Goal: Communication & Community: Answer question/provide support

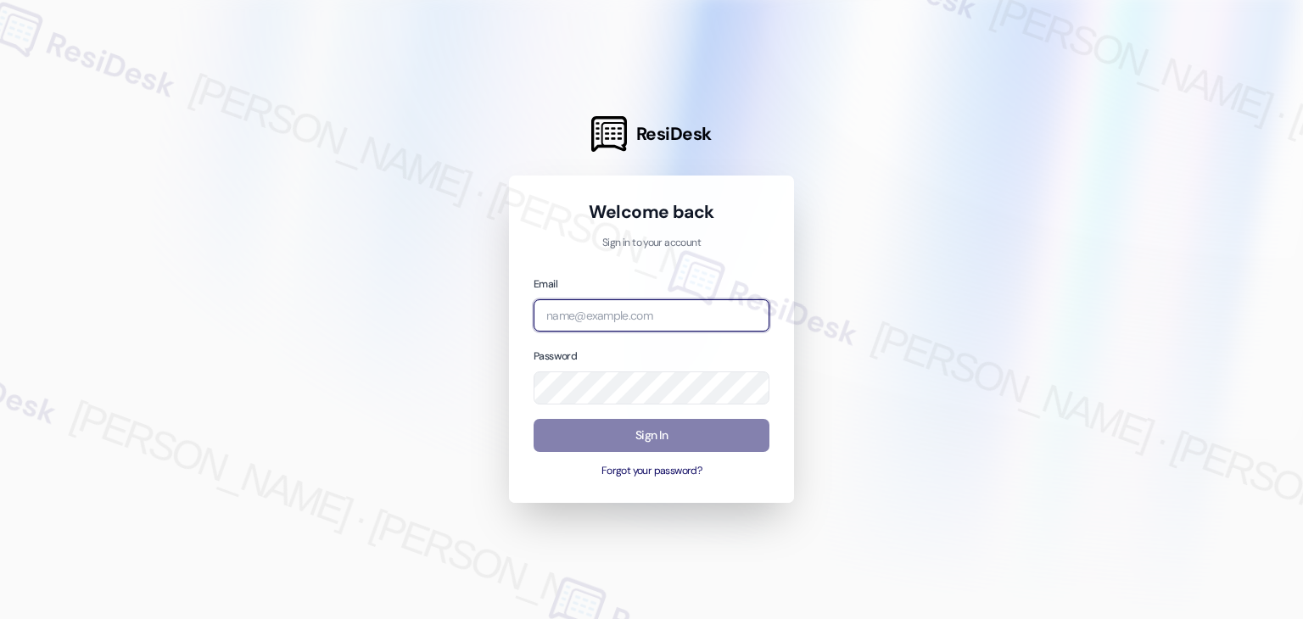
click at [641, 320] on input "email" at bounding box center [652, 316] width 236 height 33
paste input "[EMAIL_ADDRESS][PERSON_NAME][PERSON_NAME][DOMAIN_NAME]"
type input "[EMAIL_ADDRESS][PERSON_NAME][PERSON_NAME][DOMAIN_NAME]"
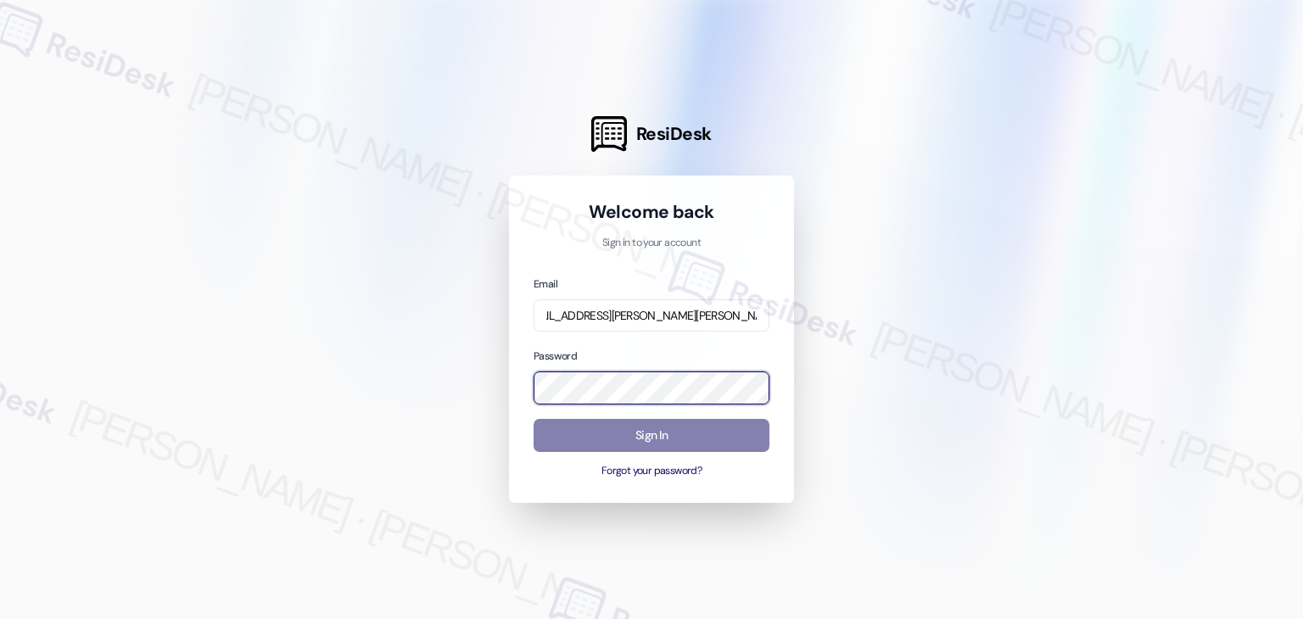
scroll to position [0, 0]
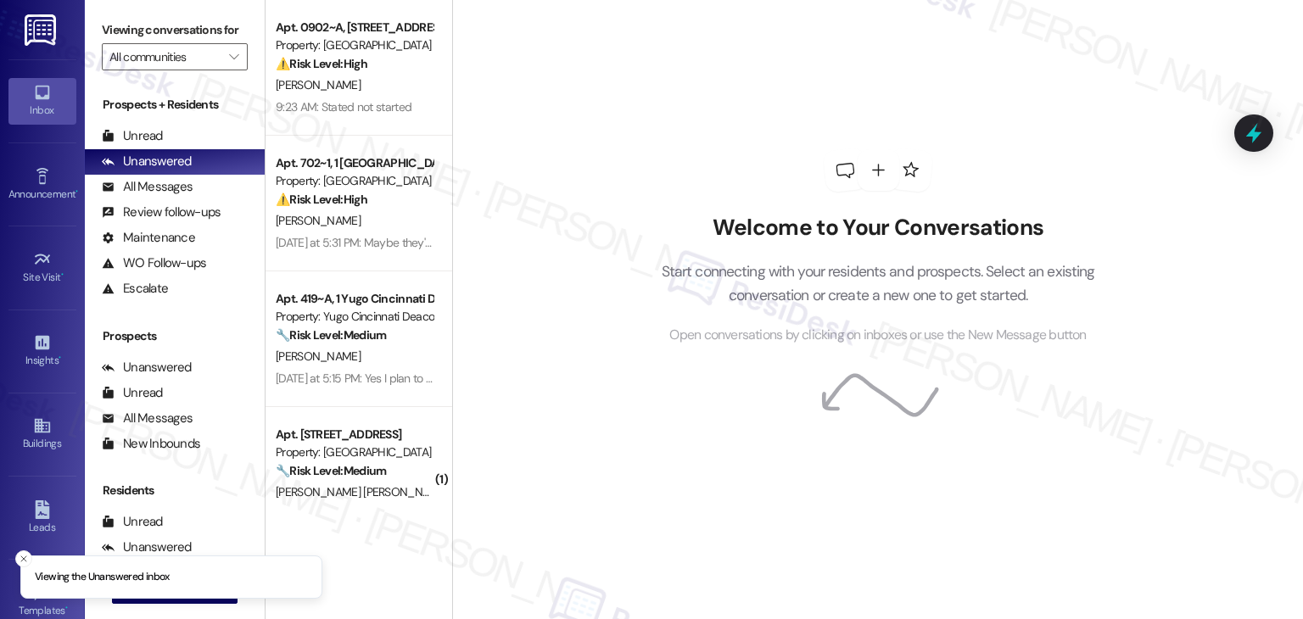
click at [593, 143] on div "Welcome to Your Conversations Start connecting with your residents and prospect…" at bounding box center [877, 309] width 851 height 619
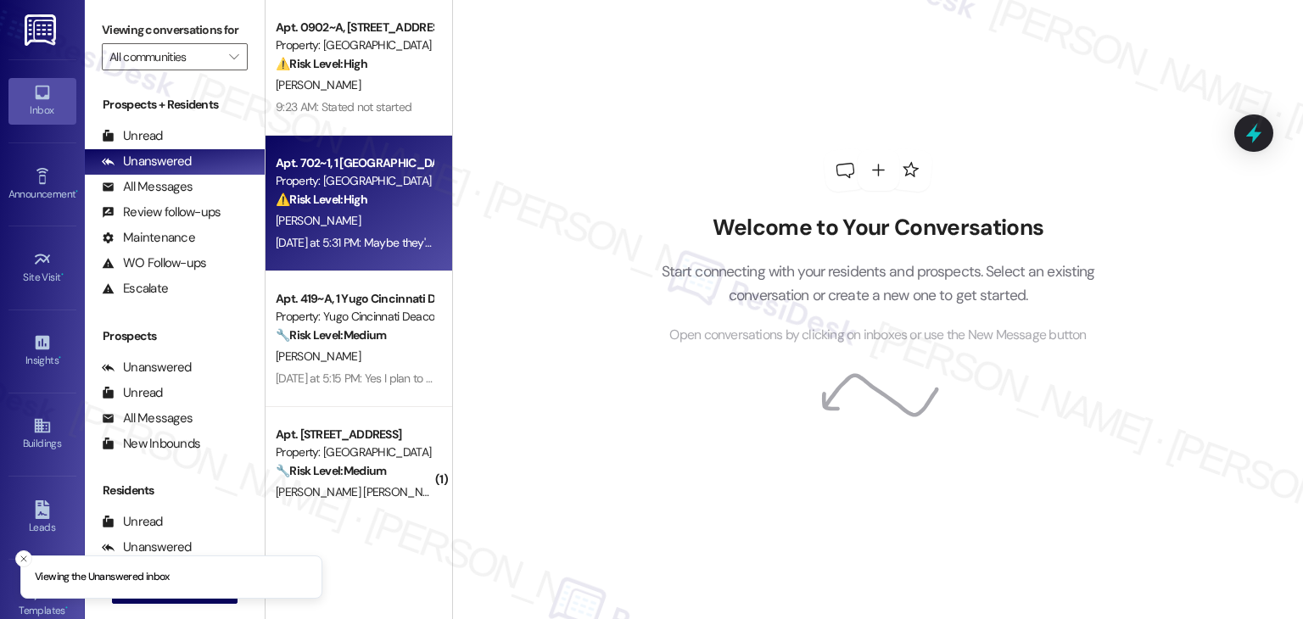
click at [370, 232] on div "[DATE] at 5:31 PM: Maybe they're still here working on it? [DATE] at 5:31 PM: M…" at bounding box center [354, 242] width 160 height 21
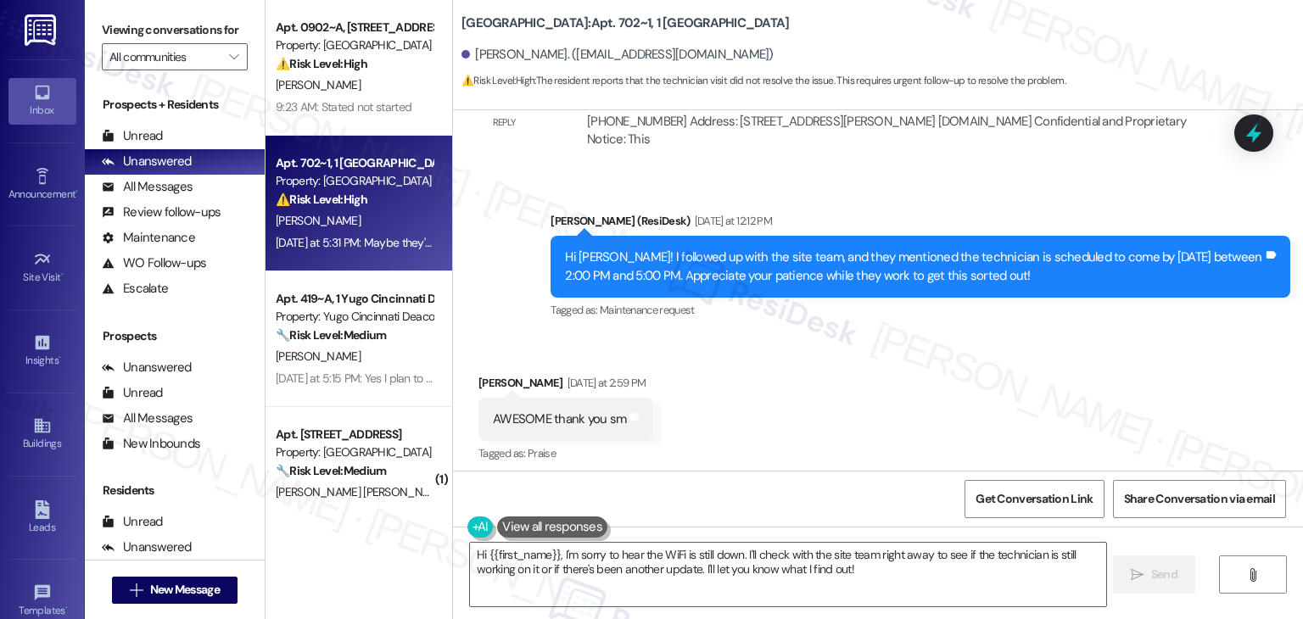
scroll to position [9491, 0]
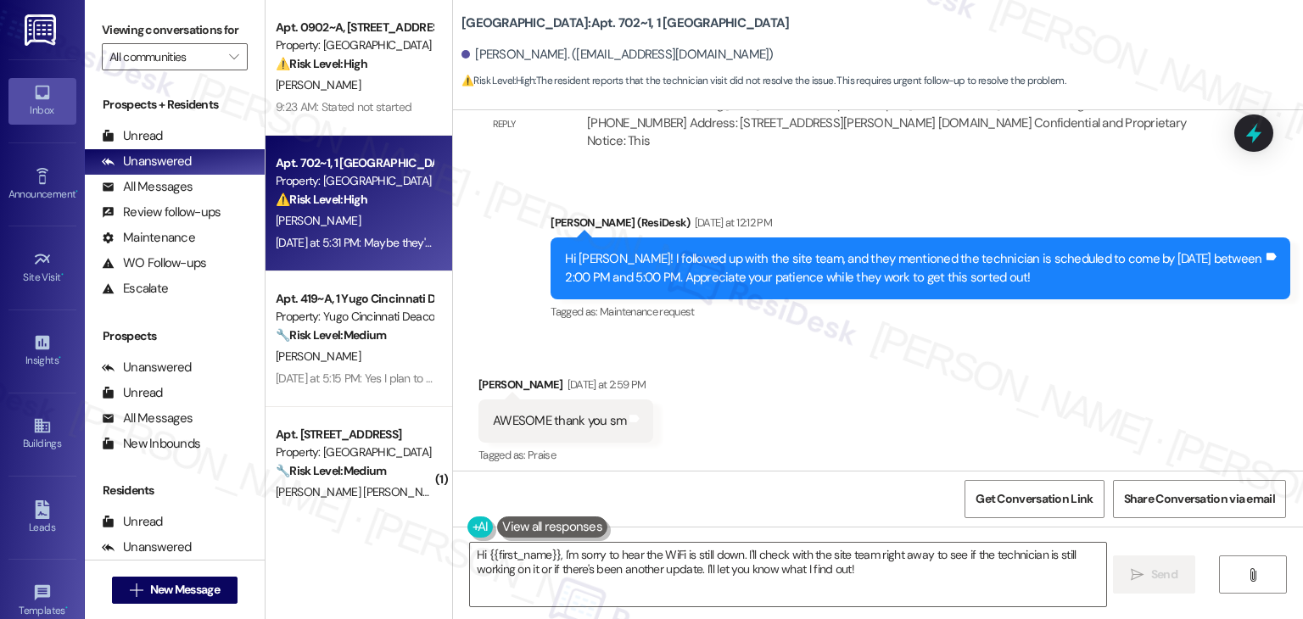
click at [781, 250] on div "Hi [PERSON_NAME]! I followed up with the site team, and they mentioned the tech…" at bounding box center [914, 268] width 698 height 36
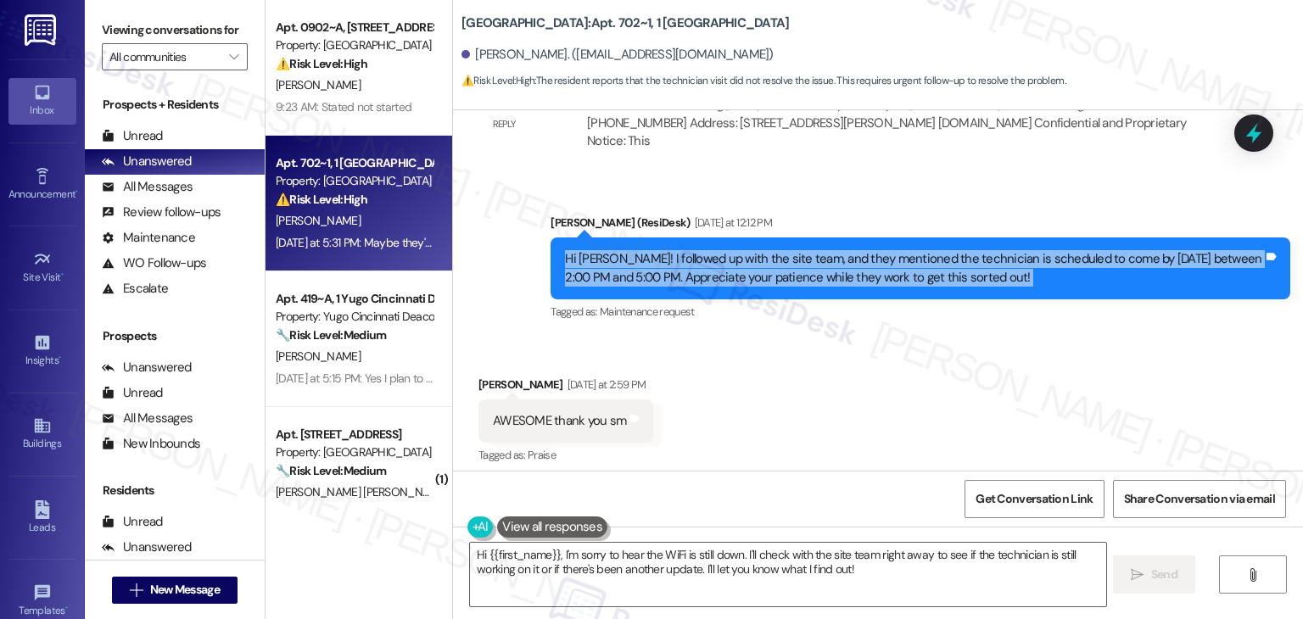
click at [781, 250] on div "Hi [PERSON_NAME]! I followed up with the site team, and they mentioned the tech…" at bounding box center [914, 268] width 698 height 36
copy div "Hi [PERSON_NAME]! I followed up with the site team, and they mentioned the tech…"
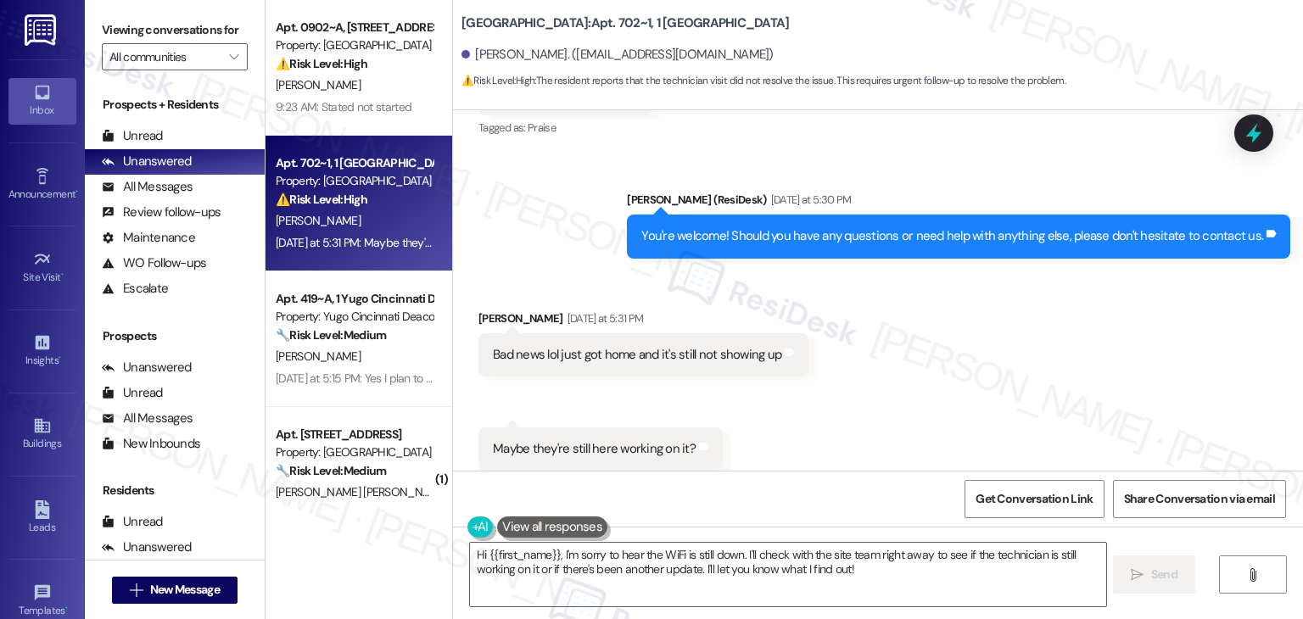
scroll to position [9831, 0]
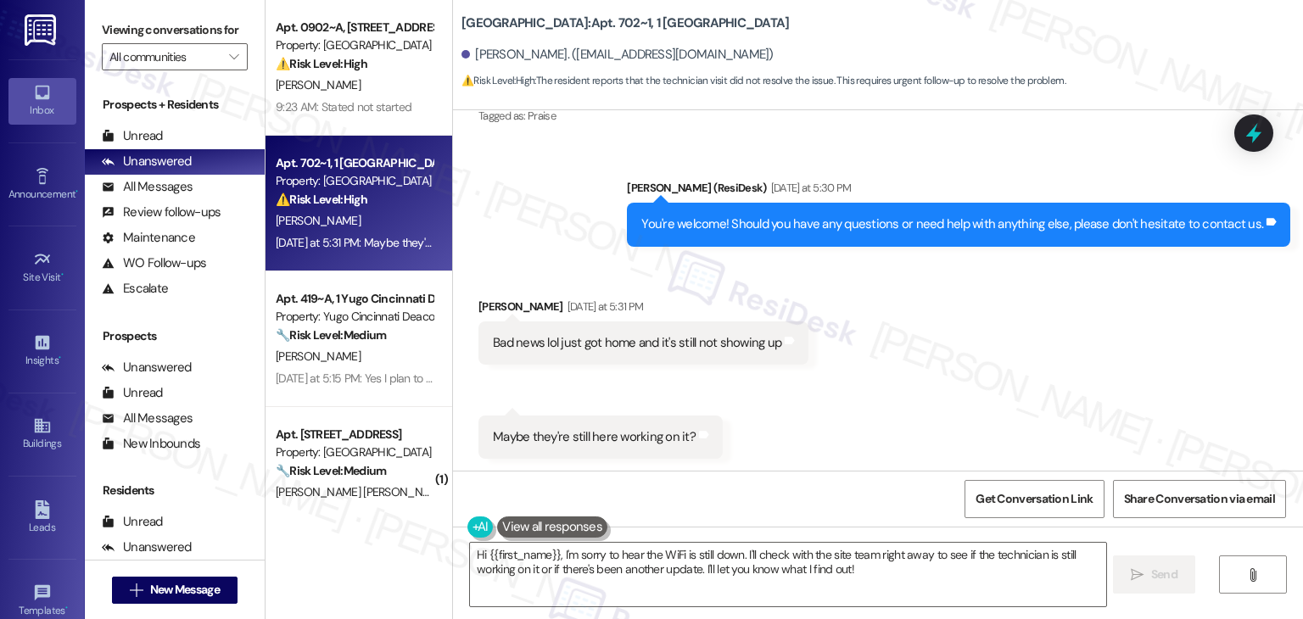
click at [633, 334] on div "Bad news lol just got home and it's still not showing up" at bounding box center [637, 343] width 288 height 18
copy div "Bad news lol just got home and it's still not showing up Tags and notes Receive…"
click at [613, 428] on div "Maybe they're still here working on it?" at bounding box center [594, 437] width 203 height 18
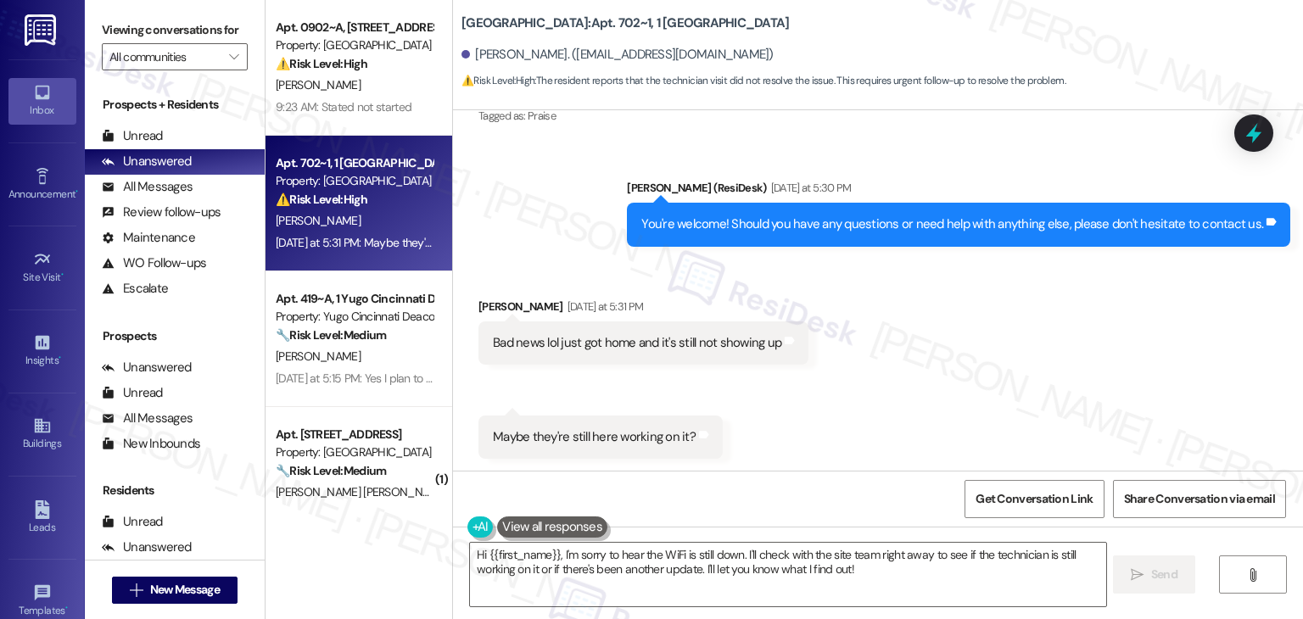
click at [613, 428] on div "Maybe they're still here working on it?" at bounding box center [594, 437] width 203 height 18
copy div "Maybe they're still here working on it? Tags and notes"
click at [729, 568] on textarea "Hi {{first_name}}, I'm sorry to hear the WiFi is still down. I'll check with th…" at bounding box center [788, 575] width 636 height 64
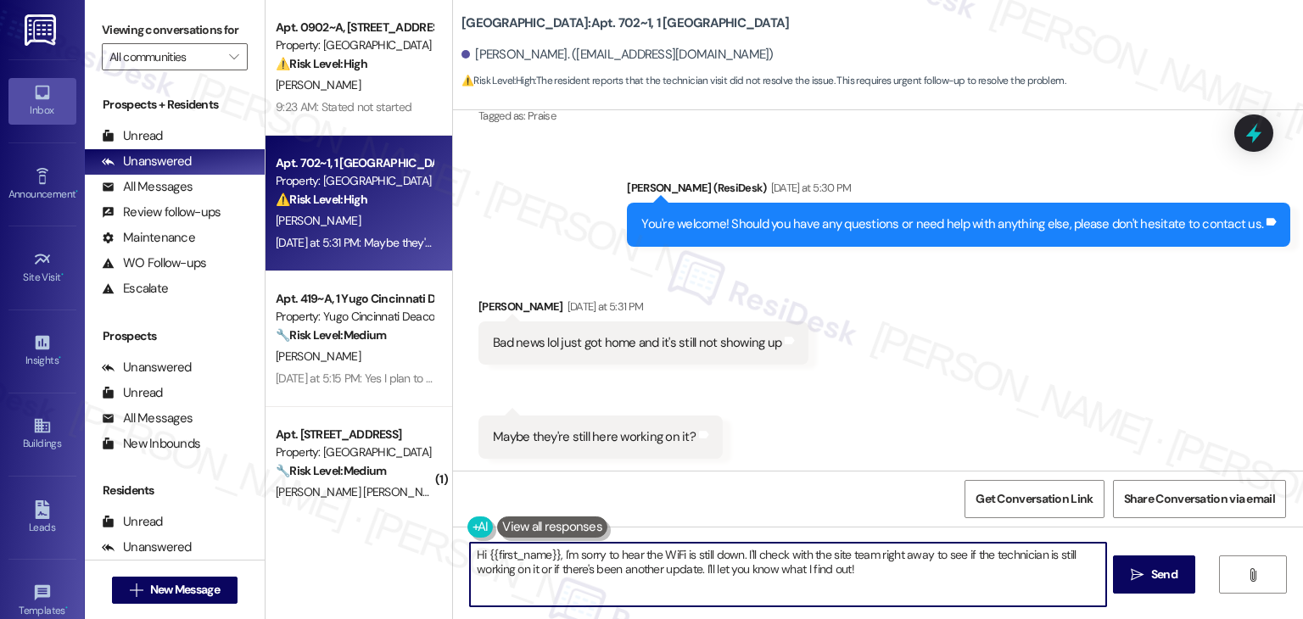
click at [729, 568] on textarea "Hi {{first_name}}, I'm sorry to hear the WiFi is still down. I'll check with th…" at bounding box center [788, 575] width 636 height 64
paste textarea "Sorry to hear that, [PERSON_NAME]! The tech may still be working on it or wrapp…"
click at [869, 557] on textarea "Sorry to hear that, [PERSON_NAME]! The tech may still be working on it or wrapp…" at bounding box center [788, 575] width 636 height 64
drag, startPoint x: 868, startPoint y: 551, endPoint x: 761, endPoint y: 556, distance: 107.0
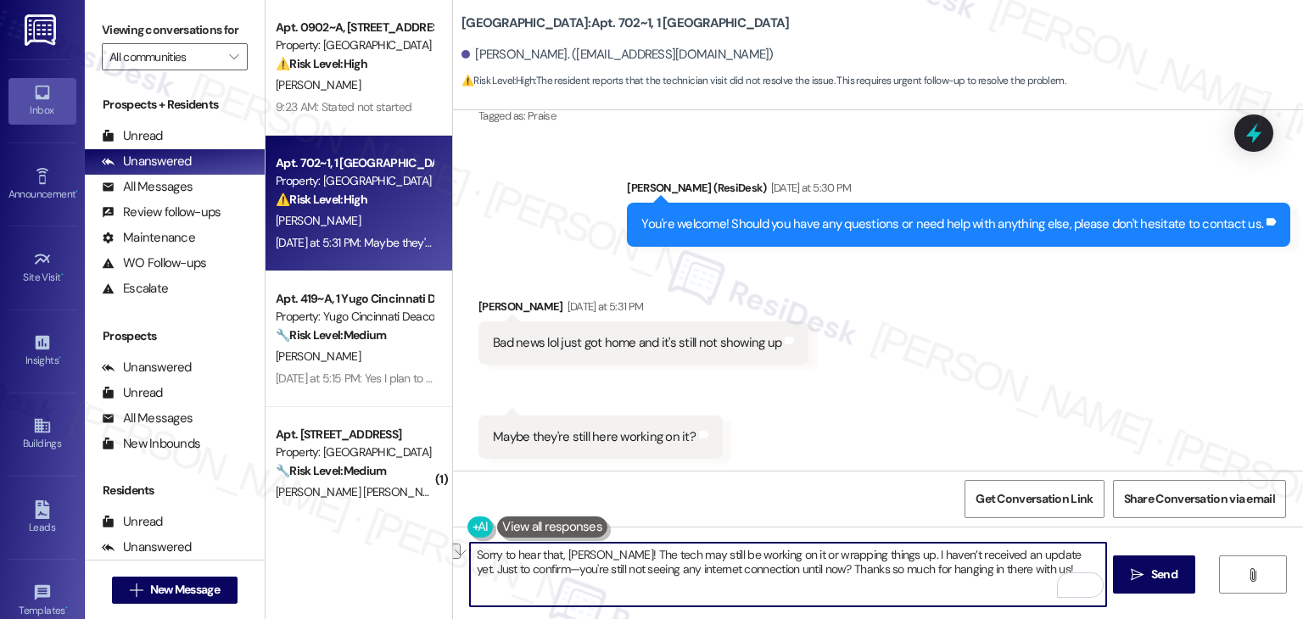
click at [761, 556] on textarea "Sorry to hear that, [PERSON_NAME]! The tech may still be working on it or wrapp…" at bounding box center [788, 575] width 636 height 64
click at [858, 568] on textarea "Sorry to hear that, [PERSON_NAME]! The tech may still be working on it [DATE]. …" at bounding box center [788, 575] width 636 height 64
type textarea "Sorry to hear that, [PERSON_NAME]! The tech may still be working on it [DATE]. …"
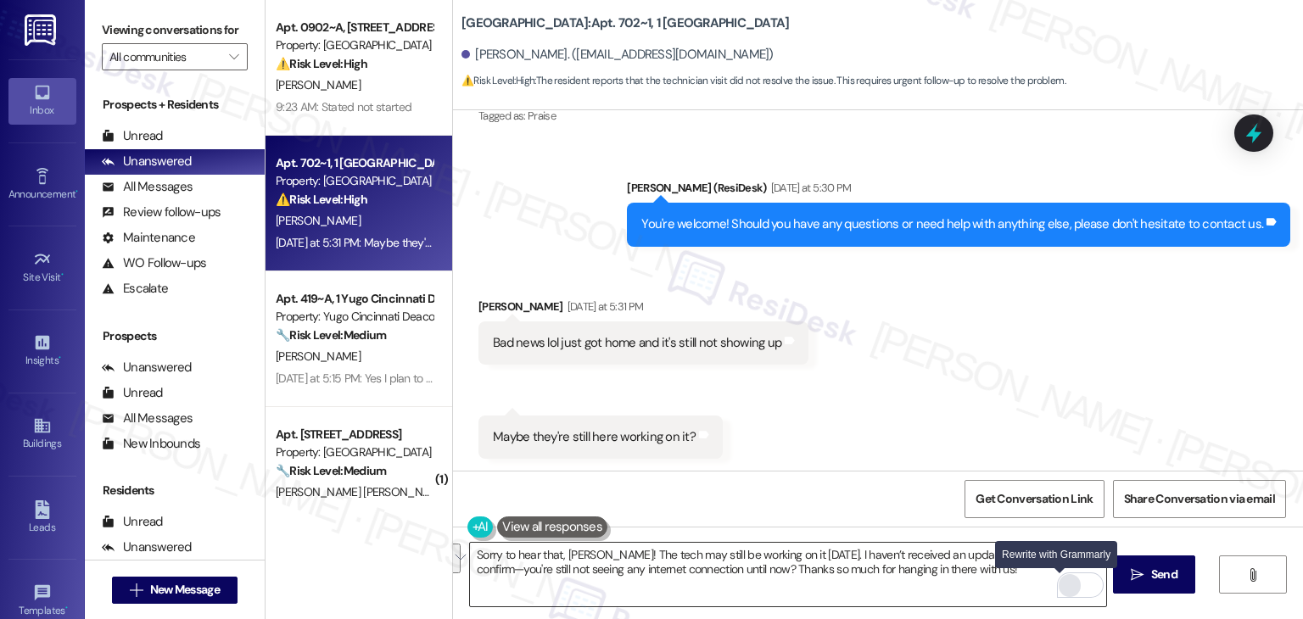
click at [1061, 585] on div "Rewrite with Grammarly" at bounding box center [1070, 586] width 19 height 20
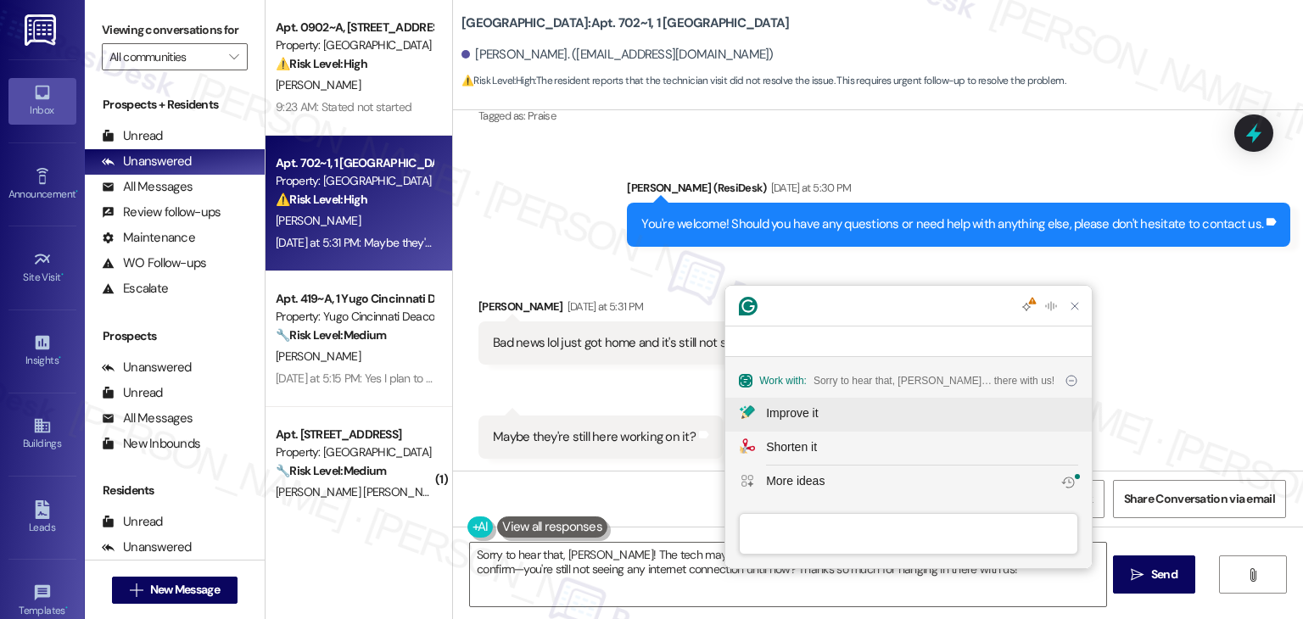
click at [832, 415] on div "Improve it" at bounding box center [922, 414] width 312 height 18
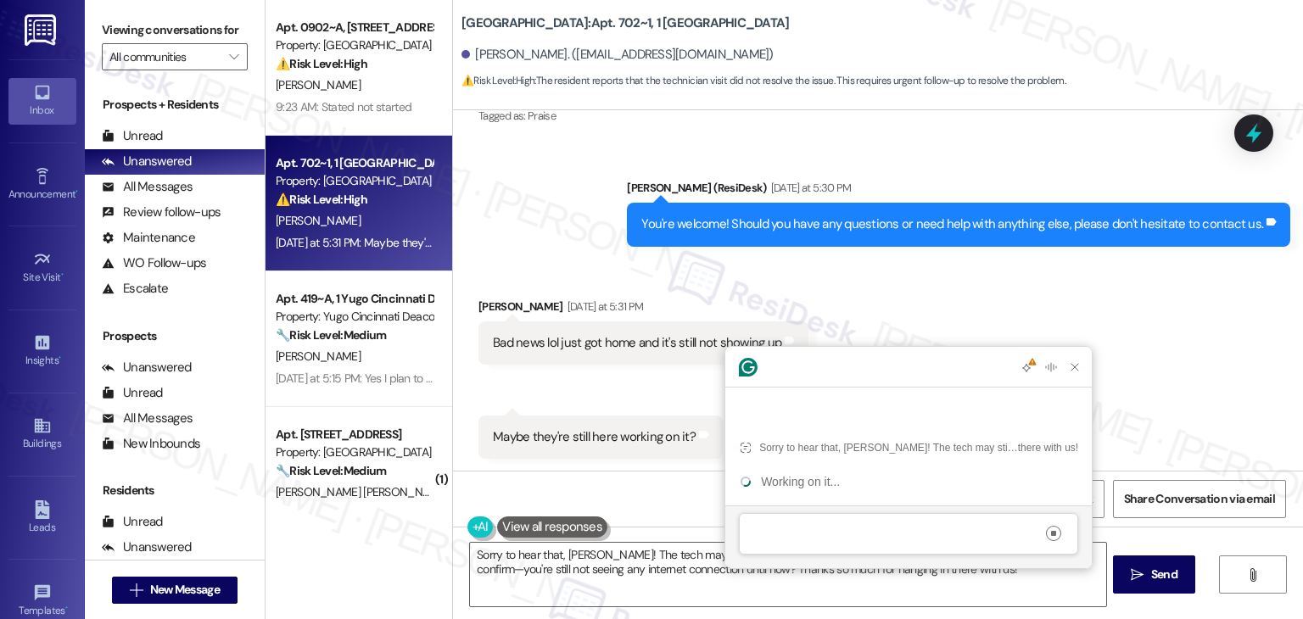
scroll to position [0, 0]
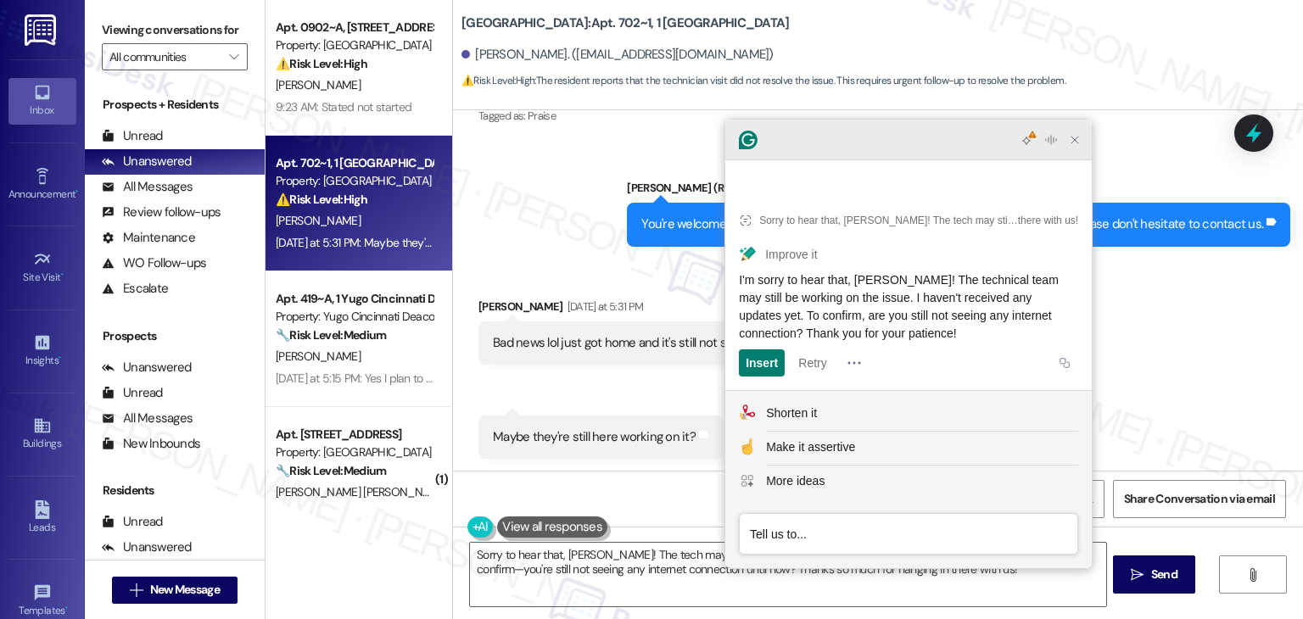
click at [1071, 147] on icon "Close Grammarly Assistant" at bounding box center [1075, 140] width 14 height 14
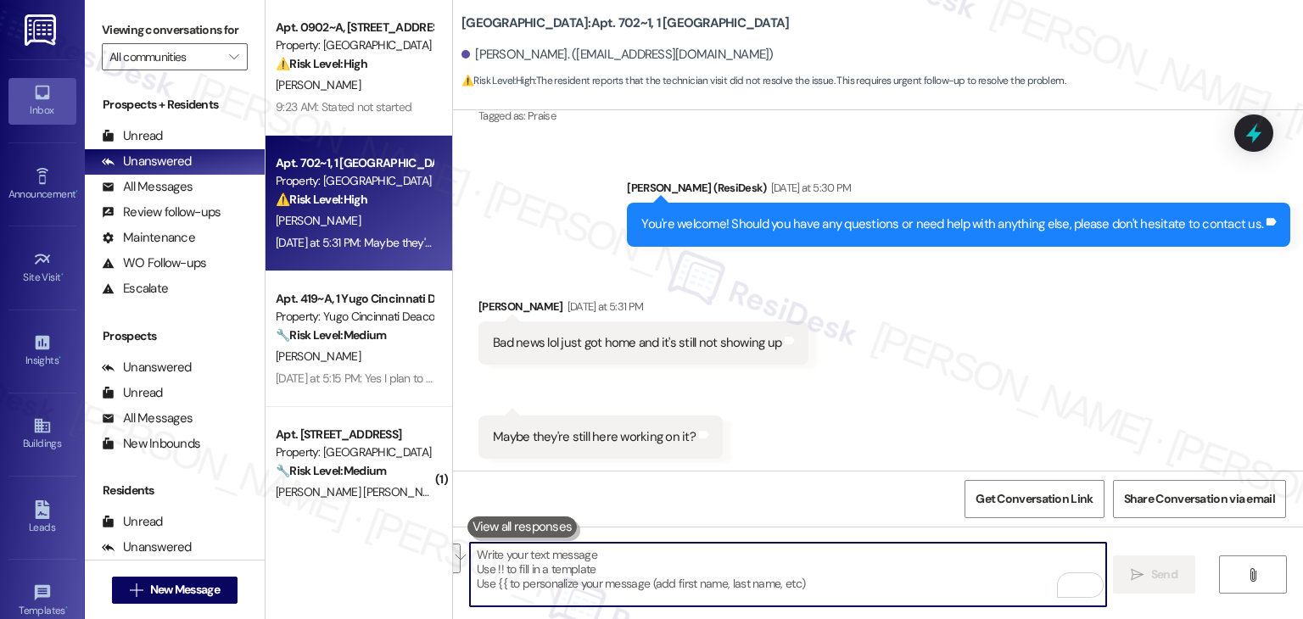
scroll to position [9758, 0]
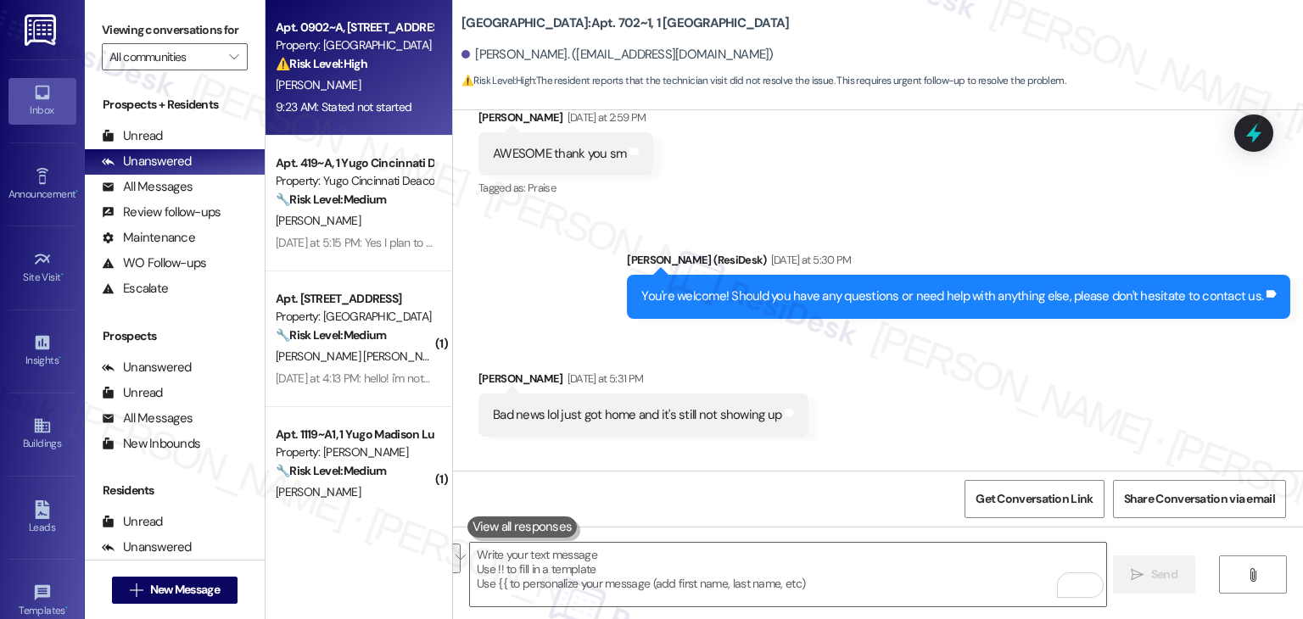
click at [356, 98] on div "9:23 AM: Stated not started 9:23 AM: Stated not started" at bounding box center [354, 107] width 160 height 21
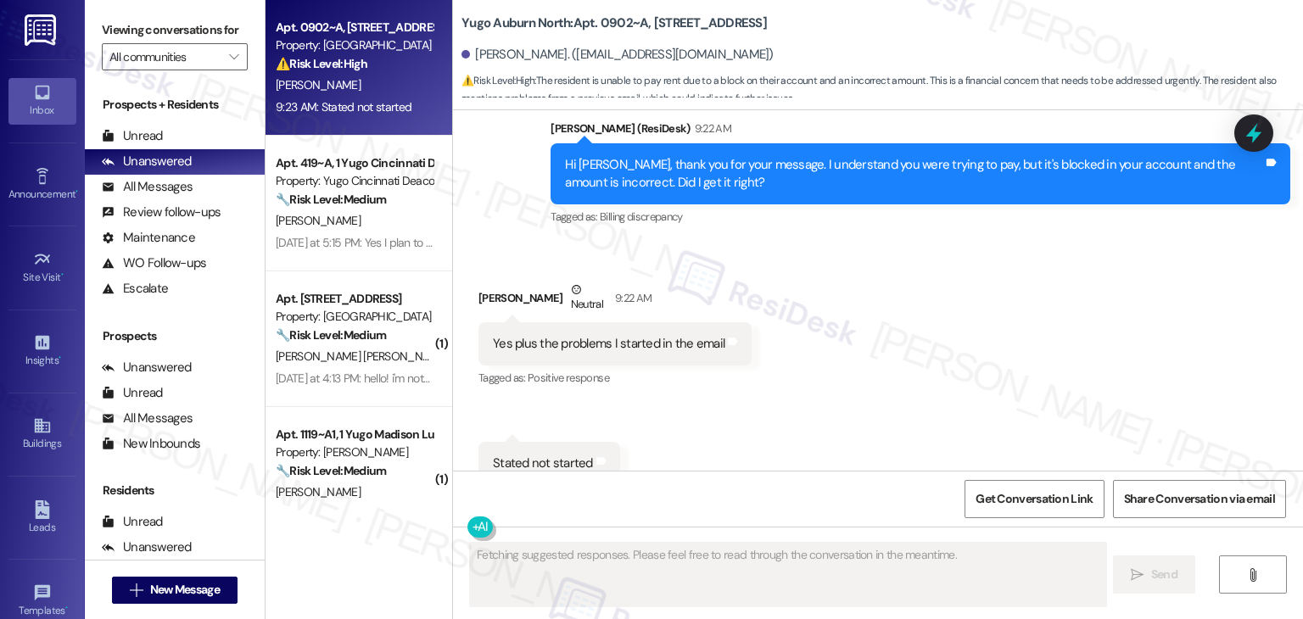
scroll to position [3483, 0]
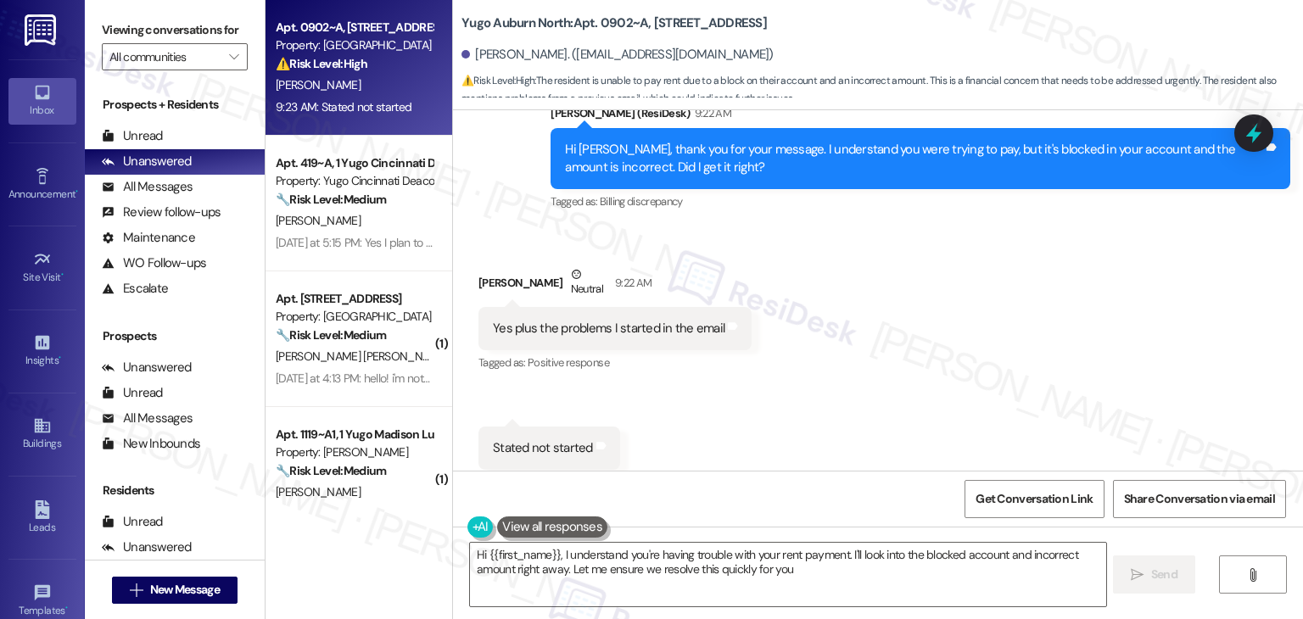
type textarea "Hi {{first_name}}, I understand you're having trouble with your rent payment. I…"
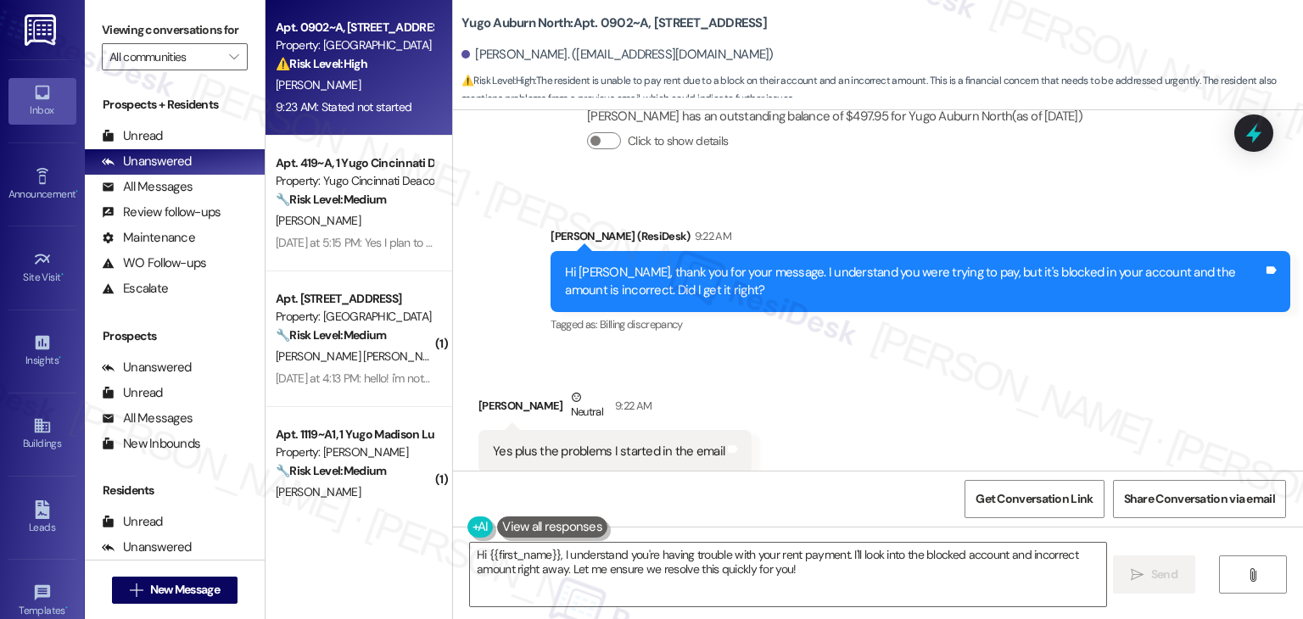
scroll to position [3228, 0]
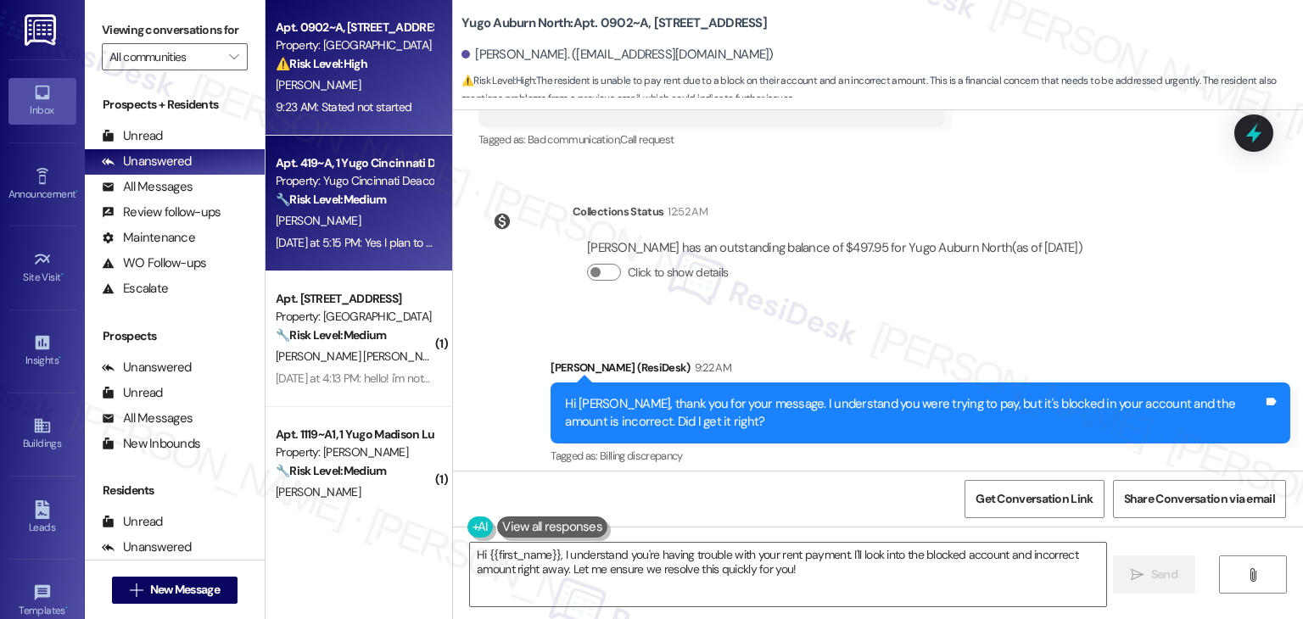
click at [356, 259] on div "Apt. 419~A, 1 Yugo Cincinnati Deacon Property: Yugo Cincinnati Deacon 🔧 Risk Le…" at bounding box center [359, 204] width 187 height 136
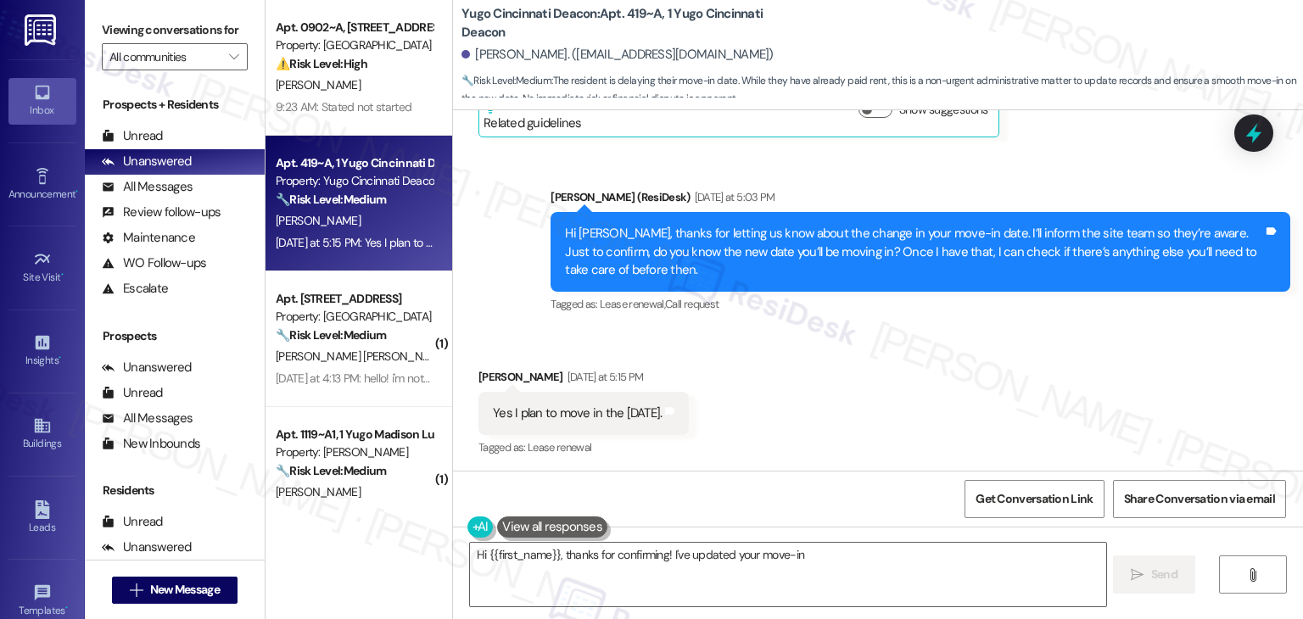
scroll to position [1405, 0]
click at [812, 257] on div "Hi [PERSON_NAME], thanks for letting us know about the change in your move-in d…" at bounding box center [914, 252] width 698 height 54
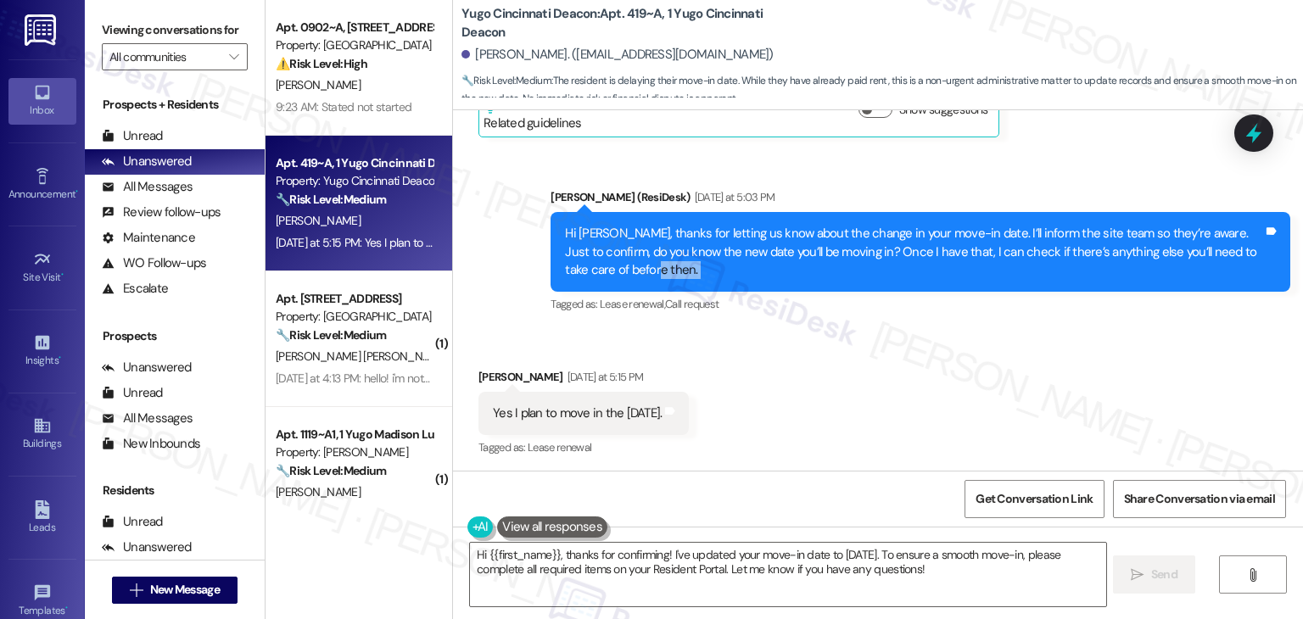
click at [812, 257] on div "Hi [PERSON_NAME], thanks for letting us know about the change in your move-in d…" at bounding box center [914, 252] width 698 height 54
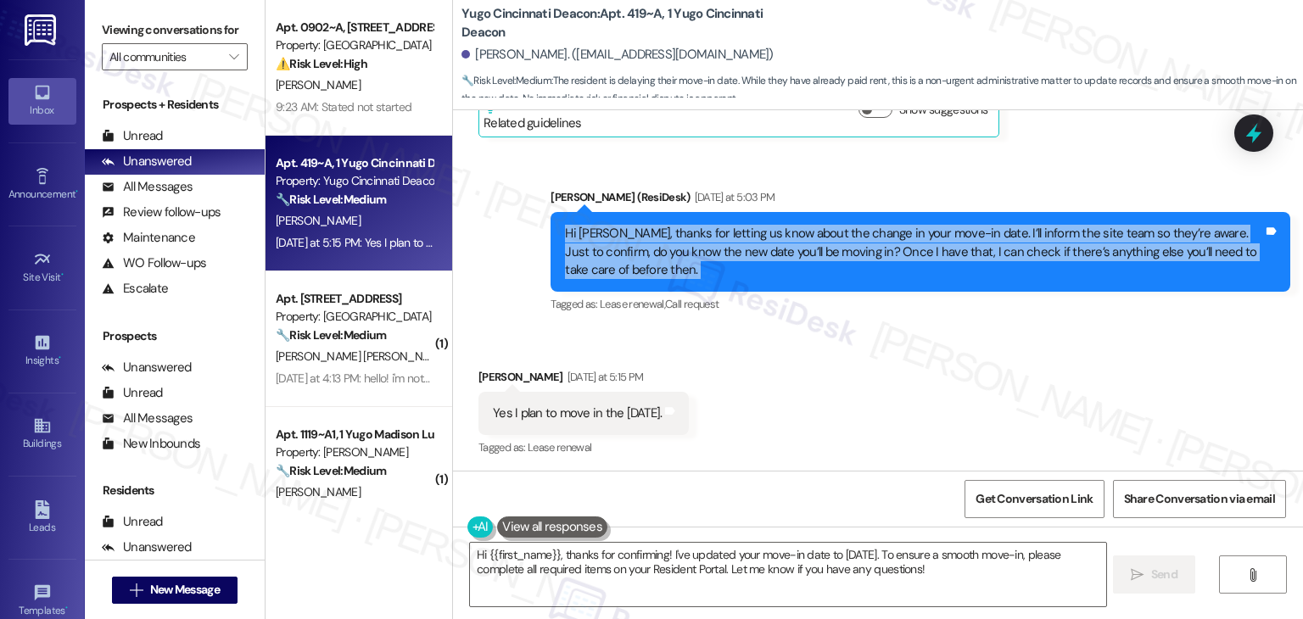
click at [812, 257] on div "Hi [PERSON_NAME], thanks for letting us know about the change in your move-in d…" at bounding box center [914, 252] width 698 height 54
copy div "Hi [PERSON_NAME], thanks for letting us know about the change in your move-in d…"
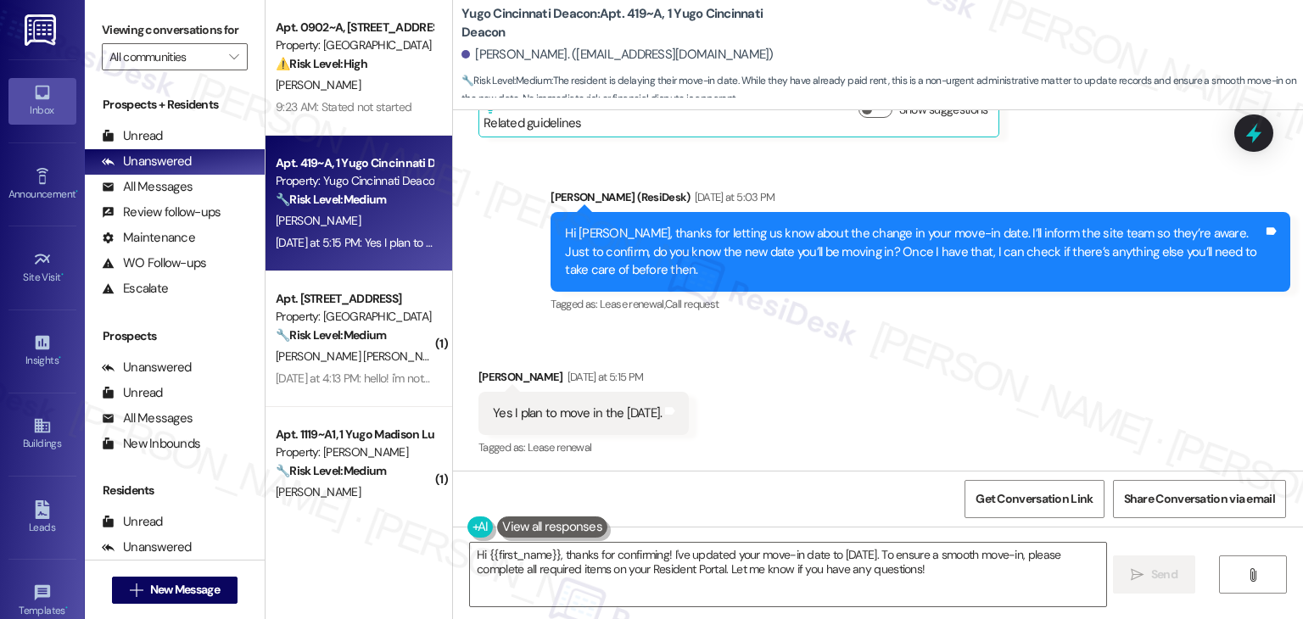
click at [641, 405] on div "Yes I plan to move in the [DATE]." at bounding box center [577, 414] width 169 height 18
copy div "Yes I plan to move in the [DATE]. Tags and notes"
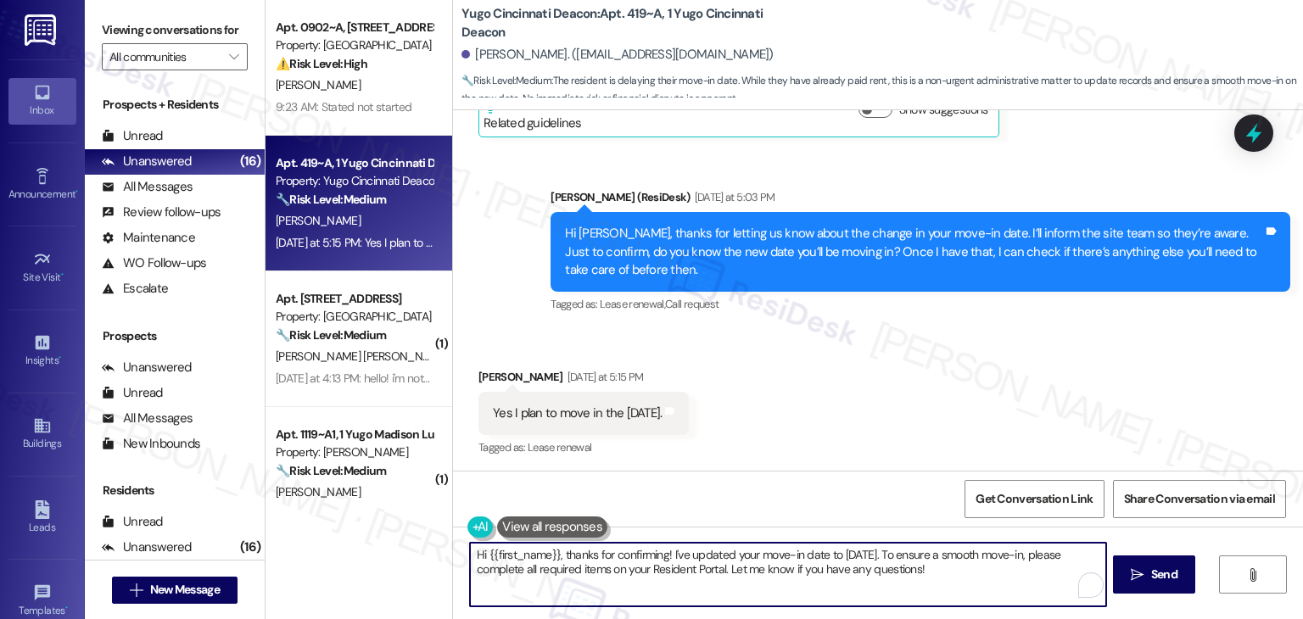
drag, startPoint x: 926, startPoint y: 577, endPoint x: 900, endPoint y: 557, distance: 32.6
click at [900, 557] on textarea "Hi {{first_name}}, thanks for confirming! I've updated your move-in date to [DA…" at bounding box center [788, 575] width 636 height 64
click at [689, 557] on textarea "Hi {{first_name}}, thanks for confirming! I've updated your move-in date to [DA…" at bounding box center [788, 575] width 636 height 64
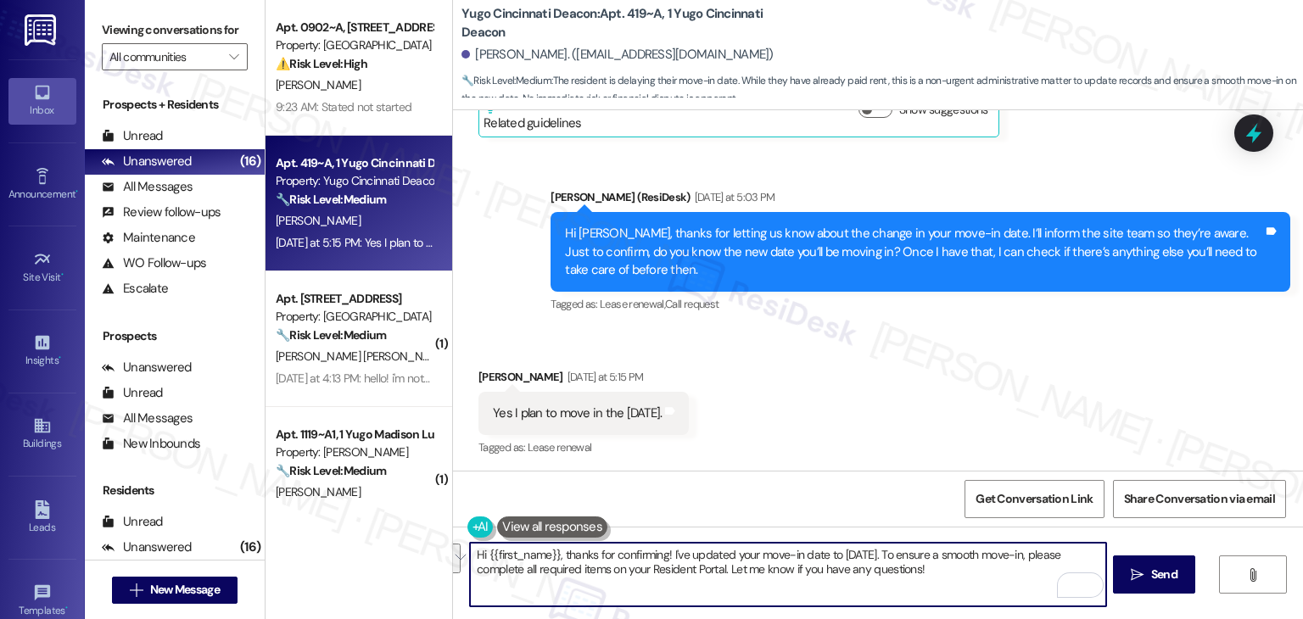
paste textarea "Thanks for the update, [PERSON_NAME]! I’ve noted your new move-in date for [DAT…"
type textarea "Thanks for the update, [PERSON_NAME]! I’ve noted your new move-in date for [DAT…"
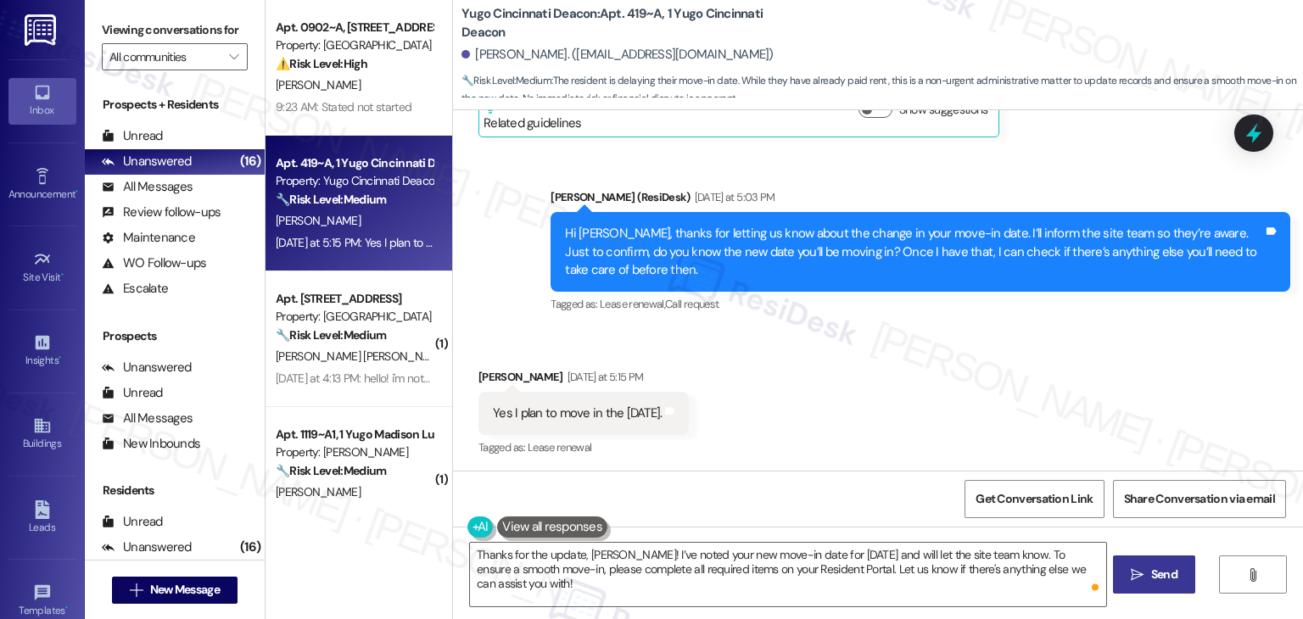
click at [1128, 580] on span " Send" at bounding box center [1154, 575] width 53 height 18
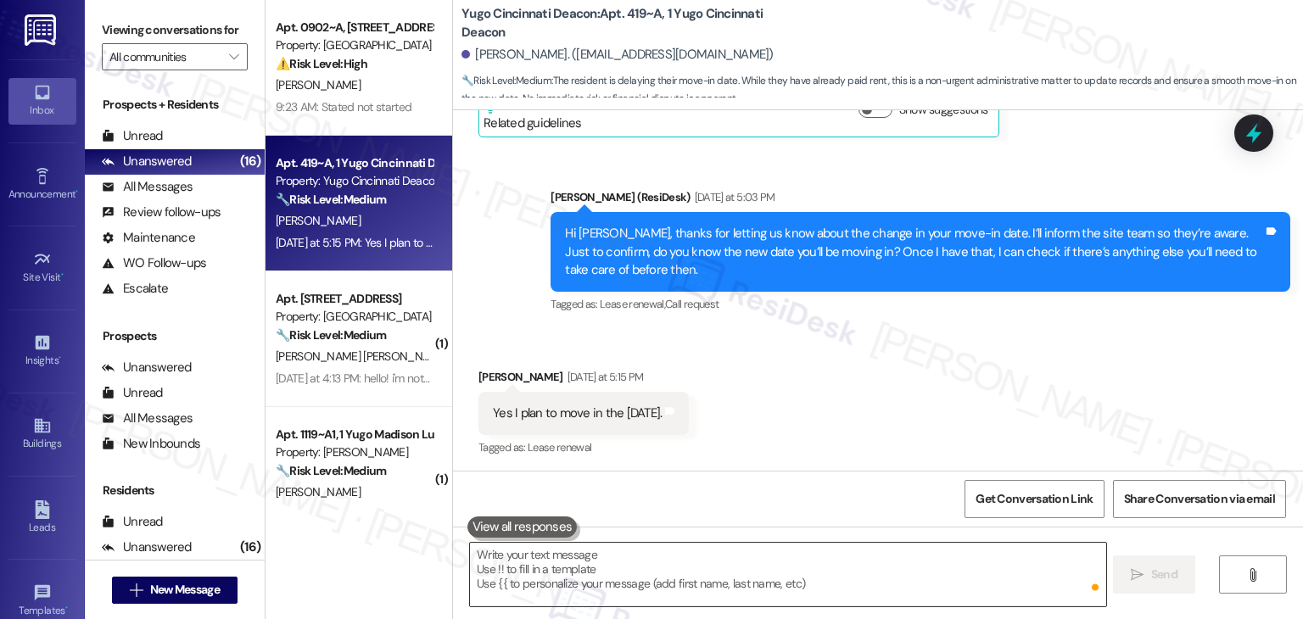
scroll to position [1388, 0]
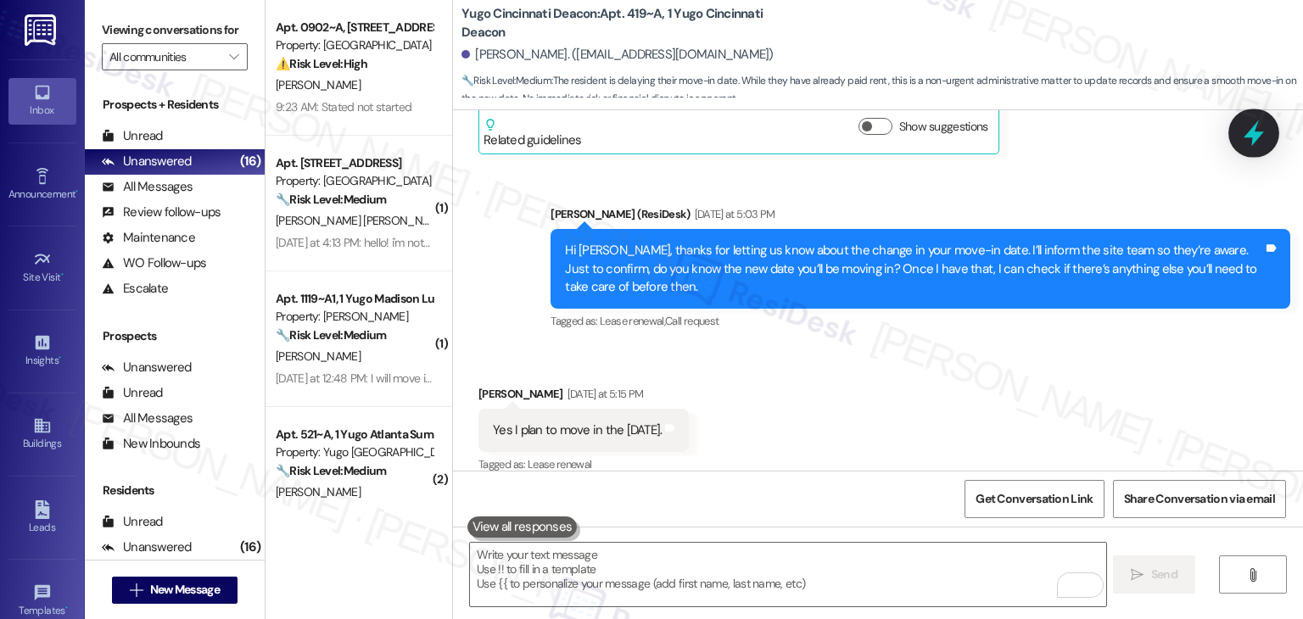
click at [1259, 140] on icon at bounding box center [1254, 133] width 29 height 29
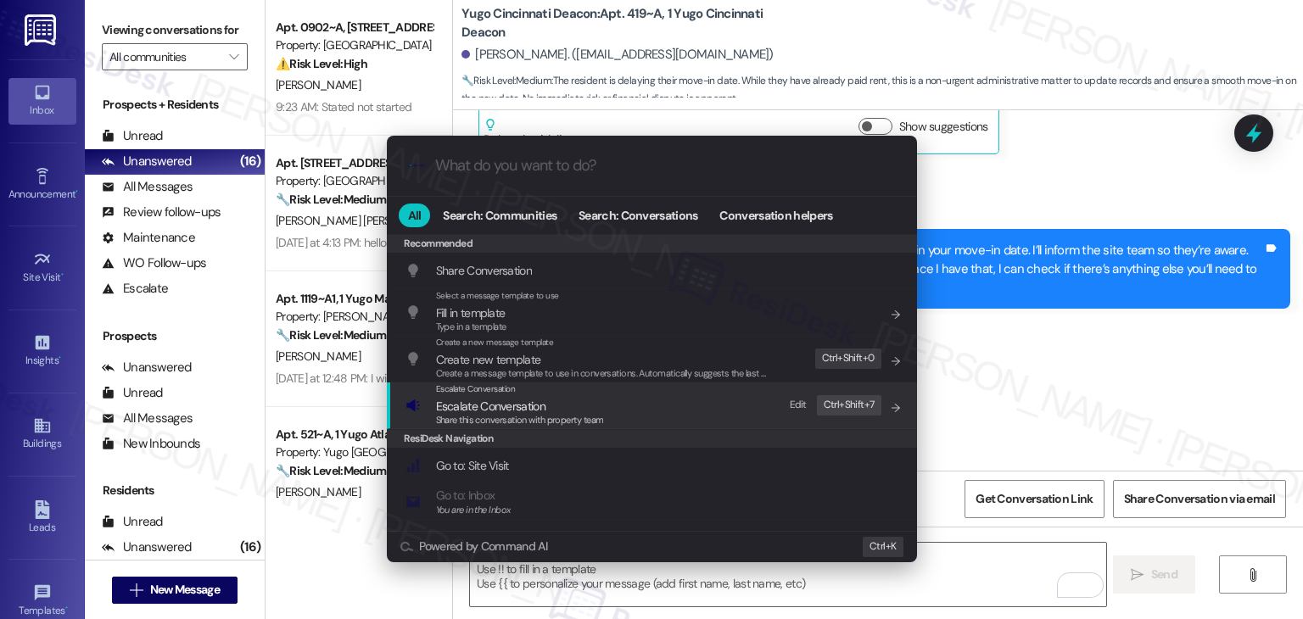
click at [536, 412] on span "Escalate Conversation" at bounding box center [490, 406] width 109 height 15
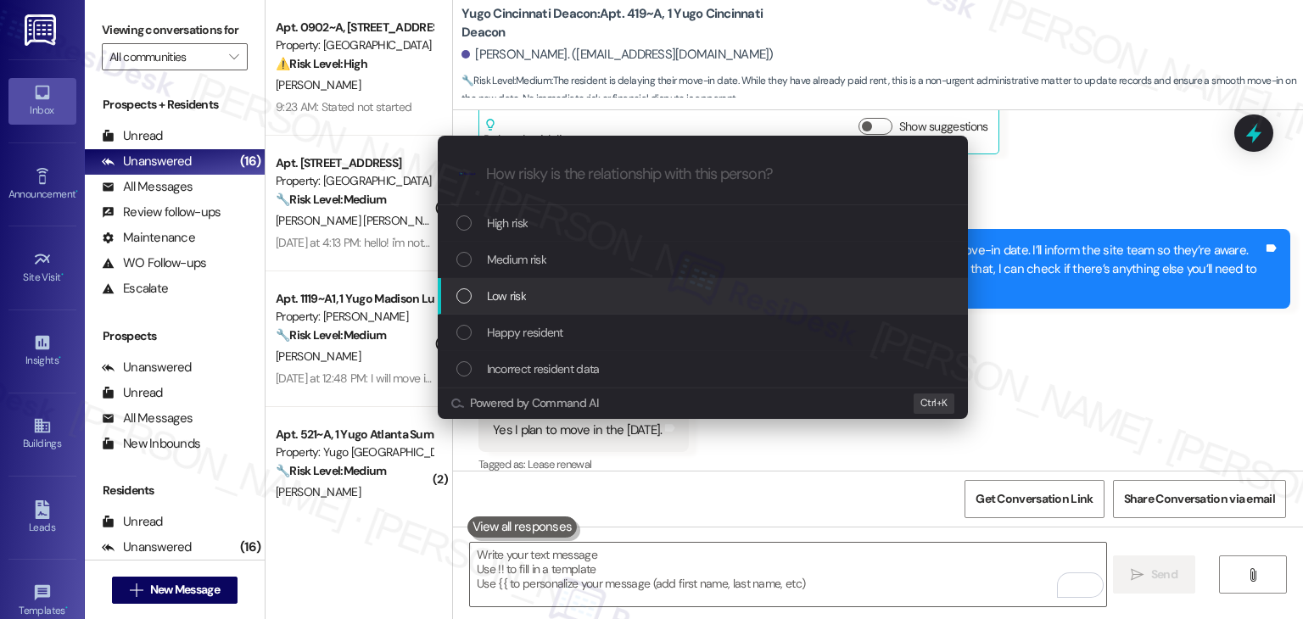
click at [465, 291] on div "List of options" at bounding box center [463, 295] width 15 height 15
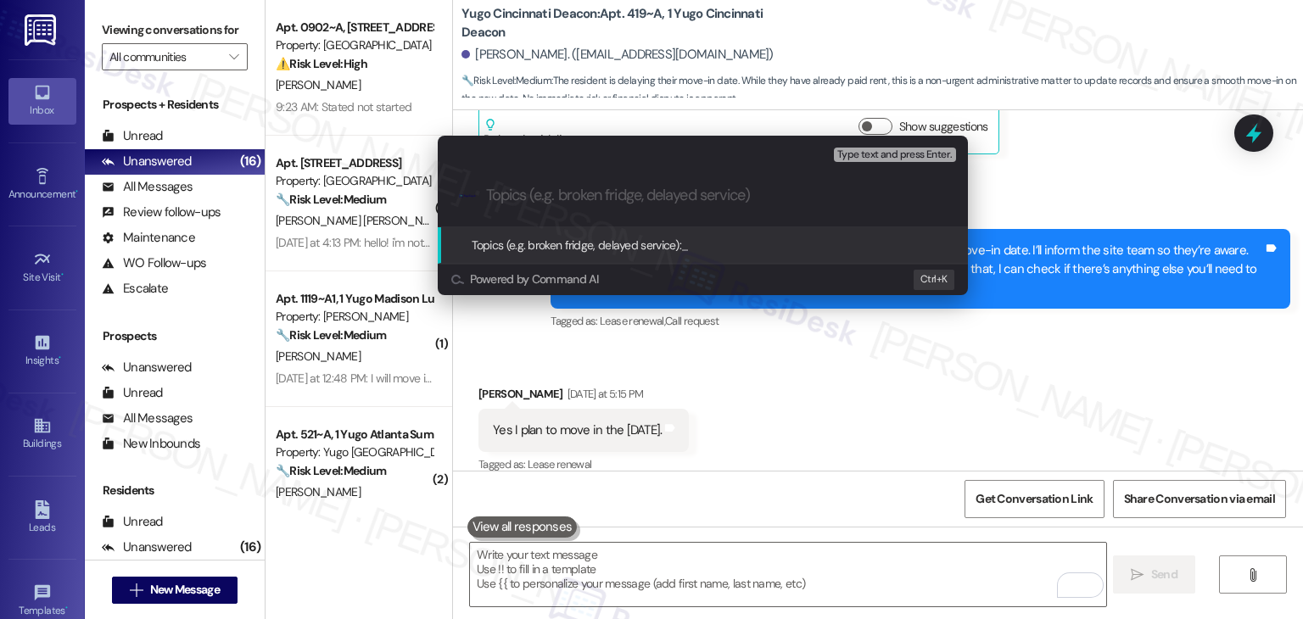
paste input "Updated Move-In Date – [DATE]"
drag, startPoint x: 650, startPoint y: 195, endPoint x: 490, endPoint y: 195, distance: 160.4
click at [490, 195] on input "Updated Move-In Date – [DATE]" at bounding box center [709, 196] width 447 height 18
click at [486, 198] on input "esident would like [DATE]" at bounding box center [709, 196] width 447 height 18
type input "Resident would like [DATE]"
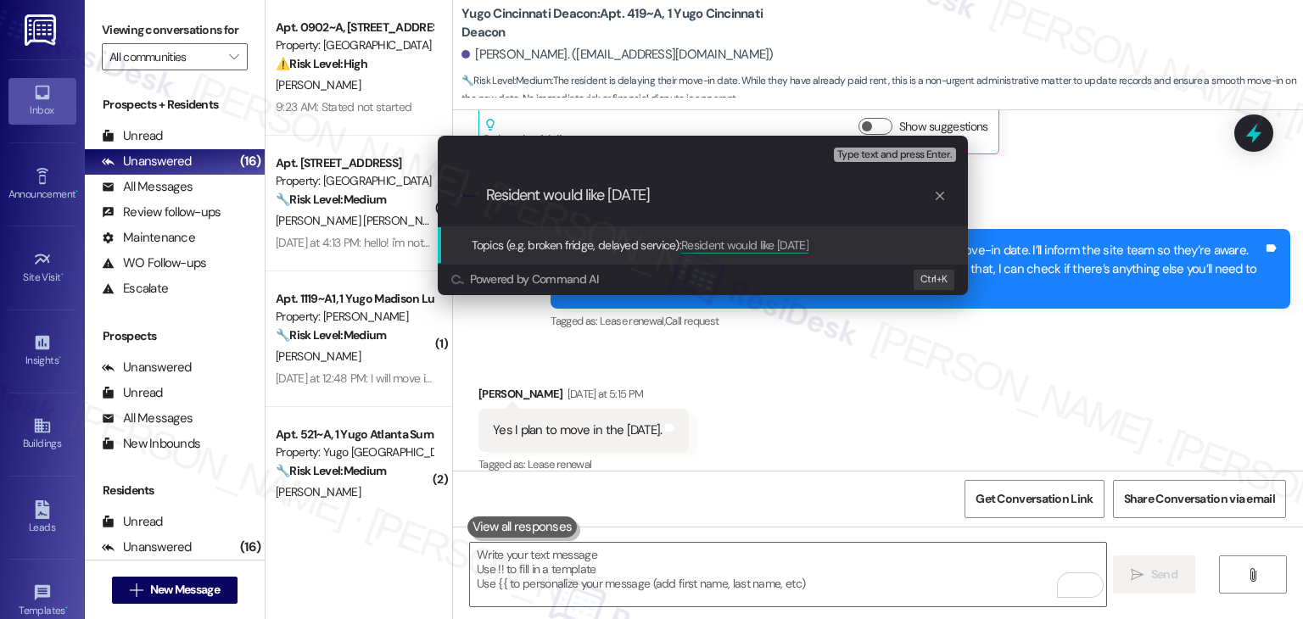
drag, startPoint x: 701, startPoint y: 195, endPoint x: 477, endPoint y: 191, distance: 224.0
click at [477, 191] on div ".cls-1{fill:#0a055f;}.cls-2{fill:#0cc4c4;} resideskLogoBlueOrange Resident woul…" at bounding box center [703, 195] width 530 height 60
paste input "Resident Request: Move-In Date on [DATE]"
type input "Resident Request: Move-In Date on [DATE]"
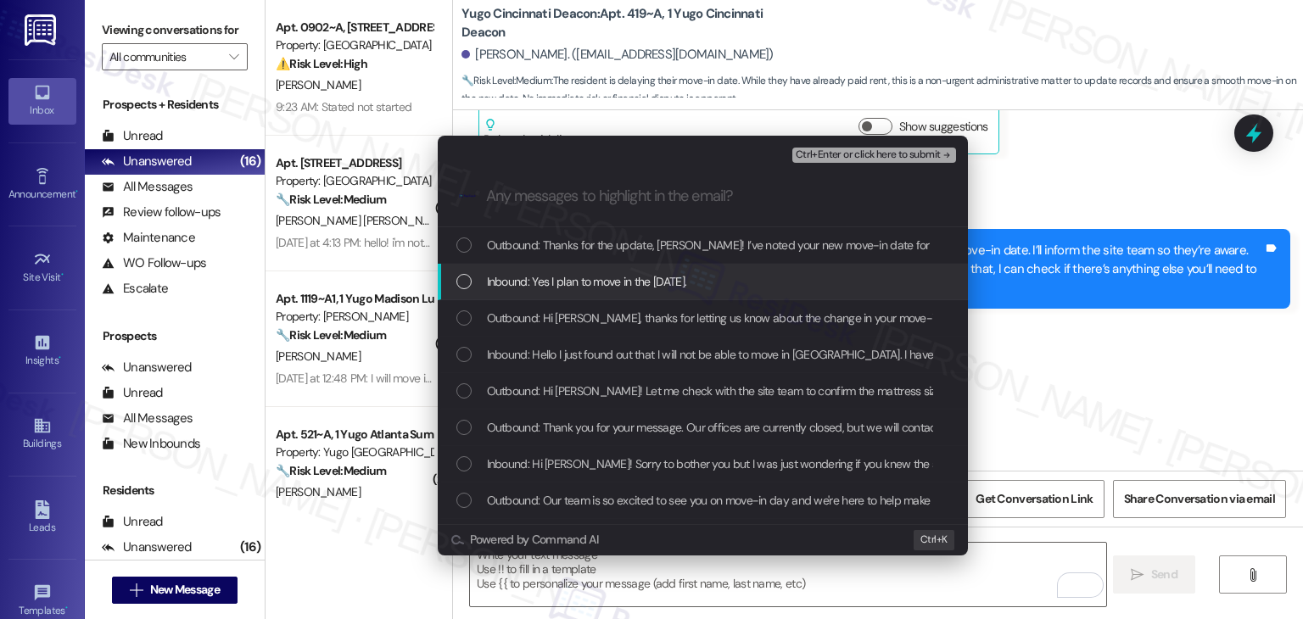
click at [458, 286] on div "List of options" at bounding box center [463, 281] width 15 height 15
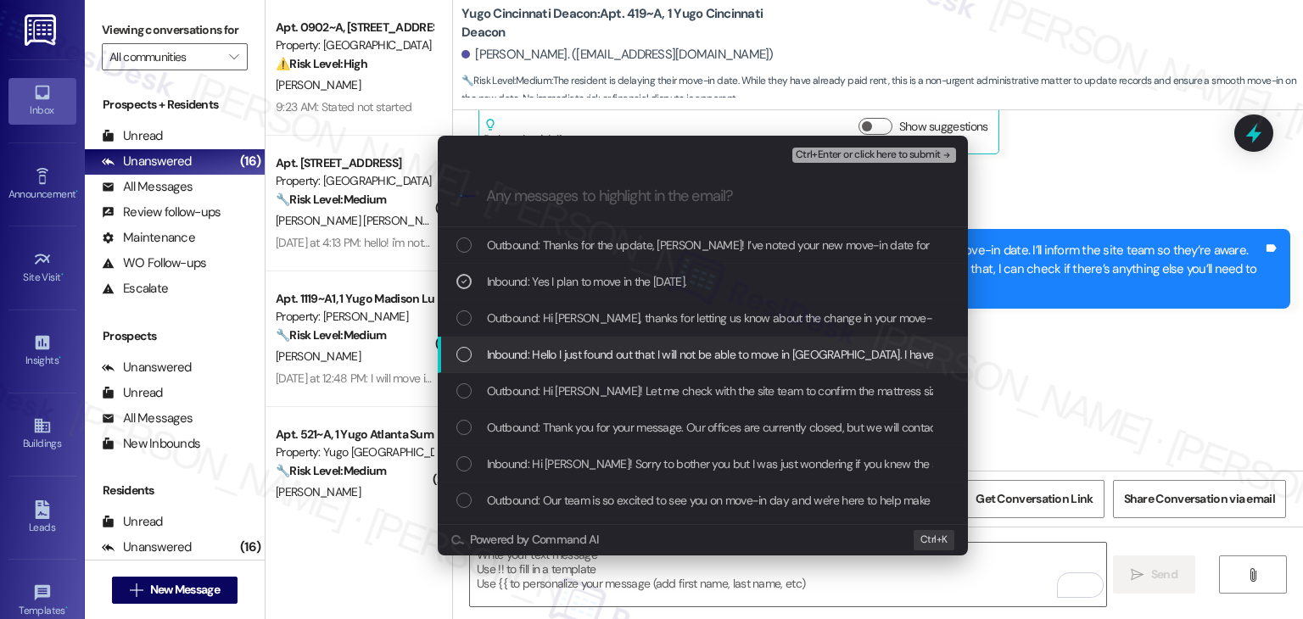
click at [459, 361] on div "List of options" at bounding box center [463, 354] width 15 height 15
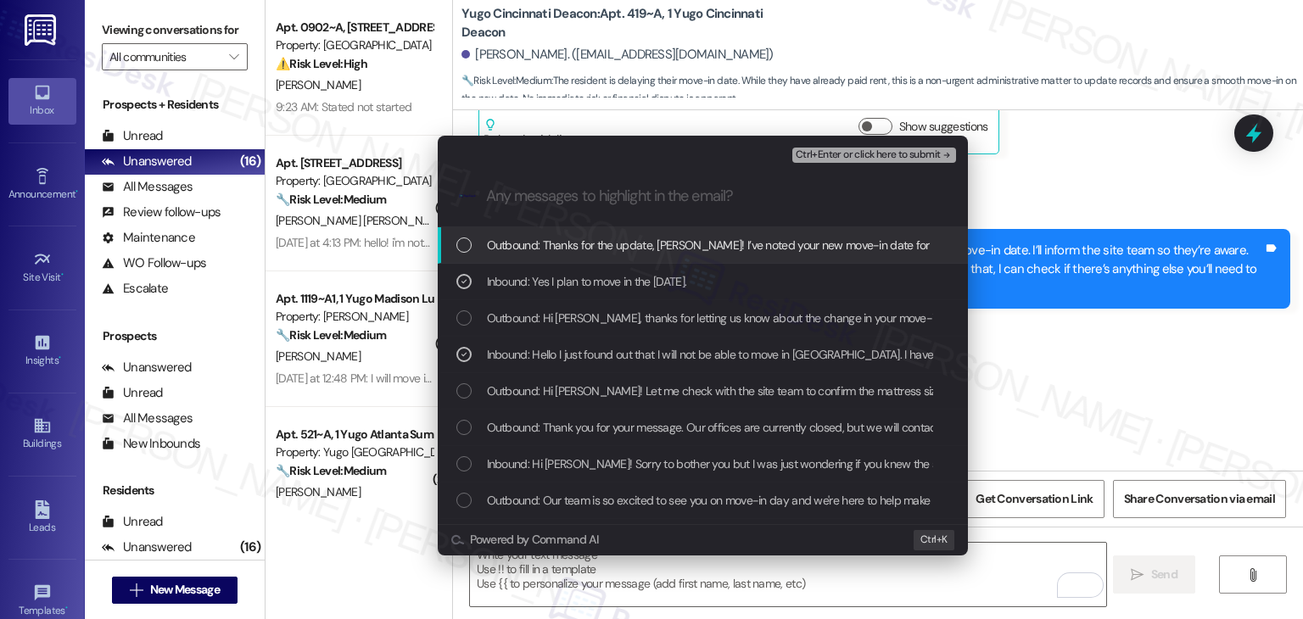
click at [881, 149] on span "Ctrl+Enter or click here to submit" at bounding box center [868, 155] width 145 height 12
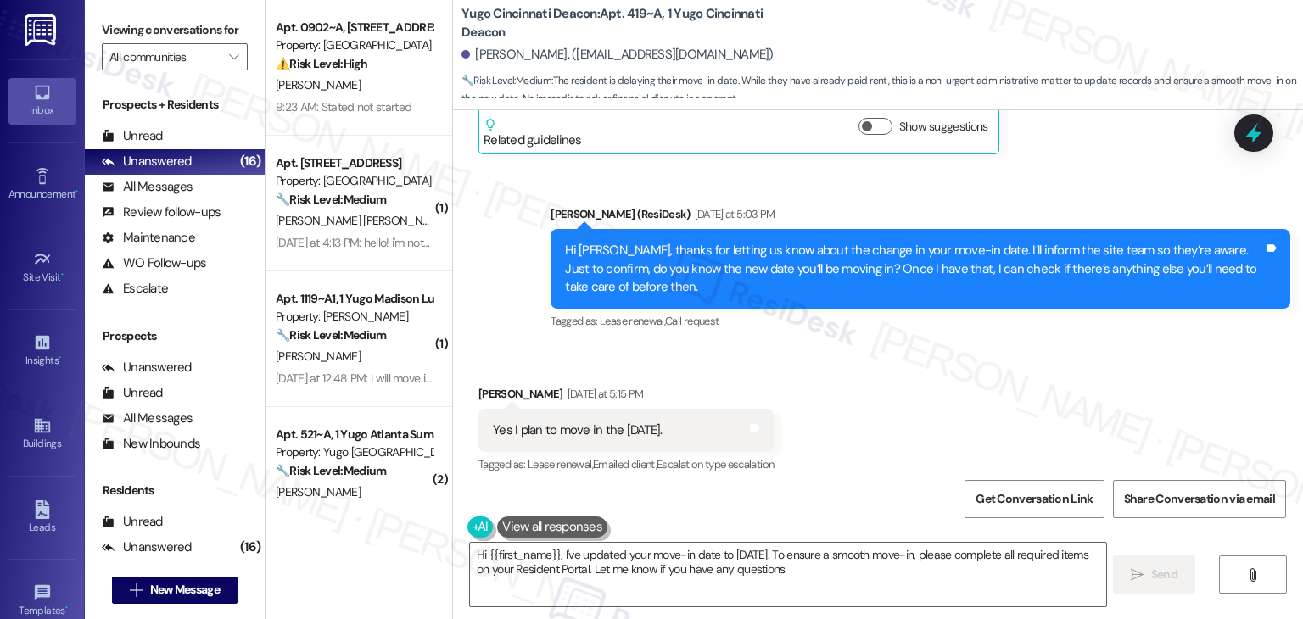
type textarea "Hi {{first_name}}, I've updated your move-in date to [DATE]. To ensure a smooth…"
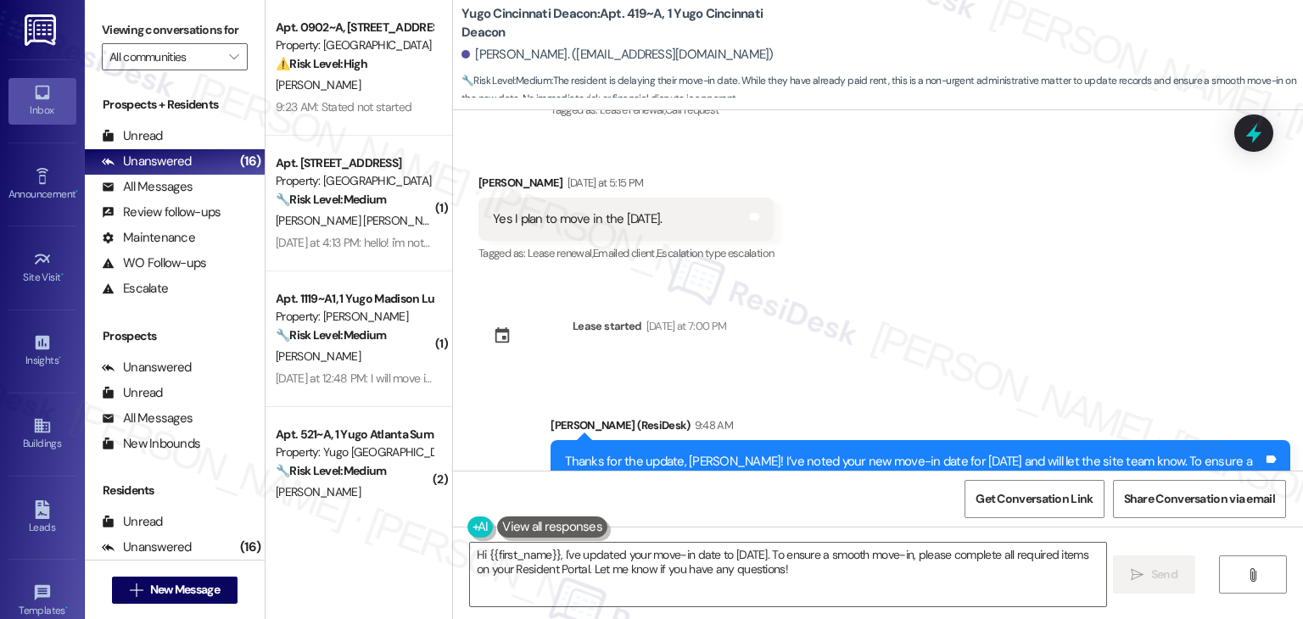
scroll to position [1650, 0]
